Goal: Navigation & Orientation: Find specific page/section

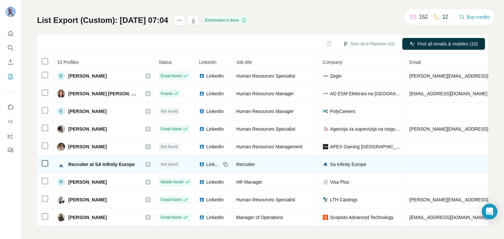
scroll to position [36, 0]
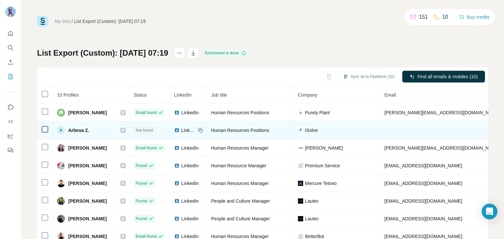
scroll to position [24, 0]
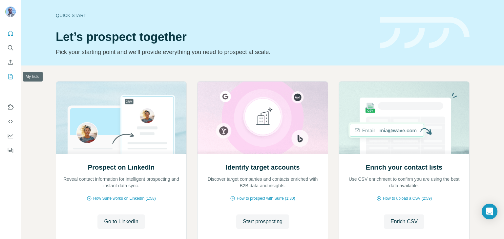
click at [9, 73] on button "My lists" at bounding box center [10, 77] width 10 height 12
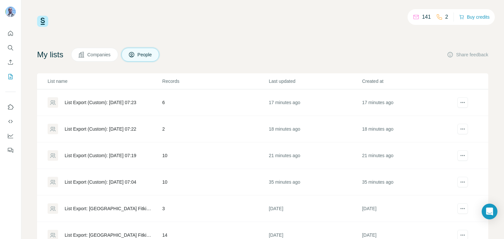
click at [415, 16] on icon at bounding box center [416, 17] width 7 height 7
click at [108, 58] on button "Companies" at bounding box center [94, 55] width 47 height 14
click at [108, 58] on span "Companies" at bounding box center [99, 55] width 24 height 7
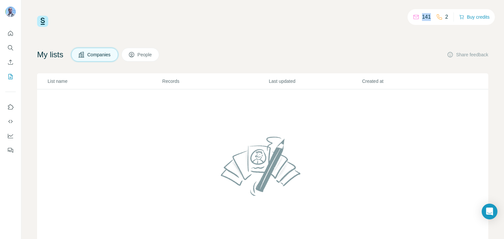
click at [147, 53] on span "People" at bounding box center [144, 55] width 15 height 7
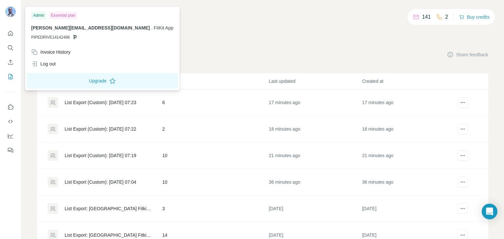
click at [276, 11] on div "141 2 Buy credits My lists Companies People Share feedback List name Records La…" at bounding box center [262, 119] width 483 height 239
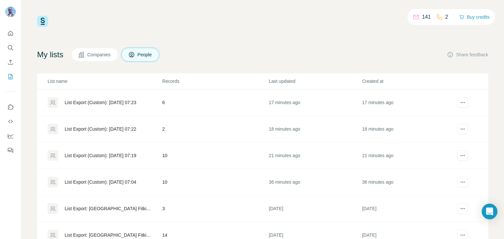
click at [152, 56] on span "People" at bounding box center [144, 55] width 15 height 7
